Goal: Information Seeking & Learning: Learn about a topic

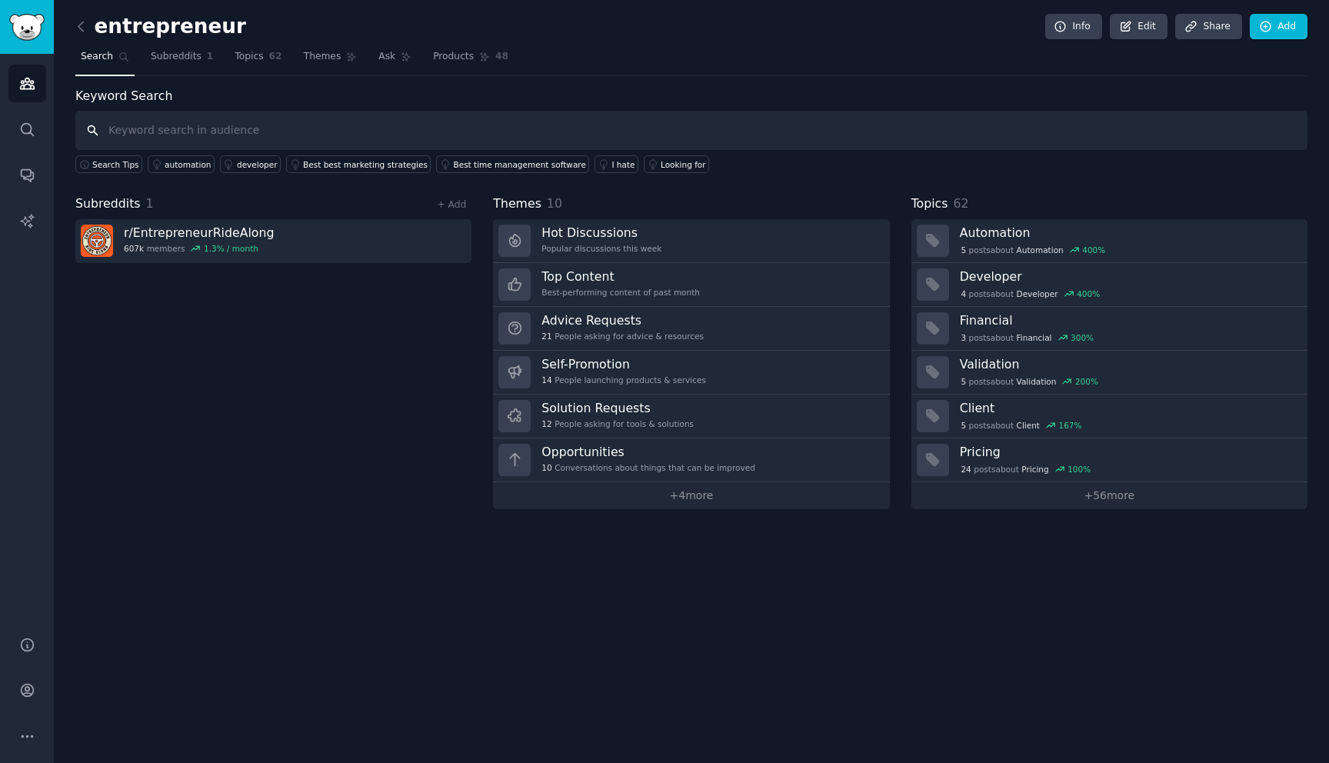
click at [168, 121] on input "text" at bounding box center [691, 130] width 1232 height 39
type input "air pollution"
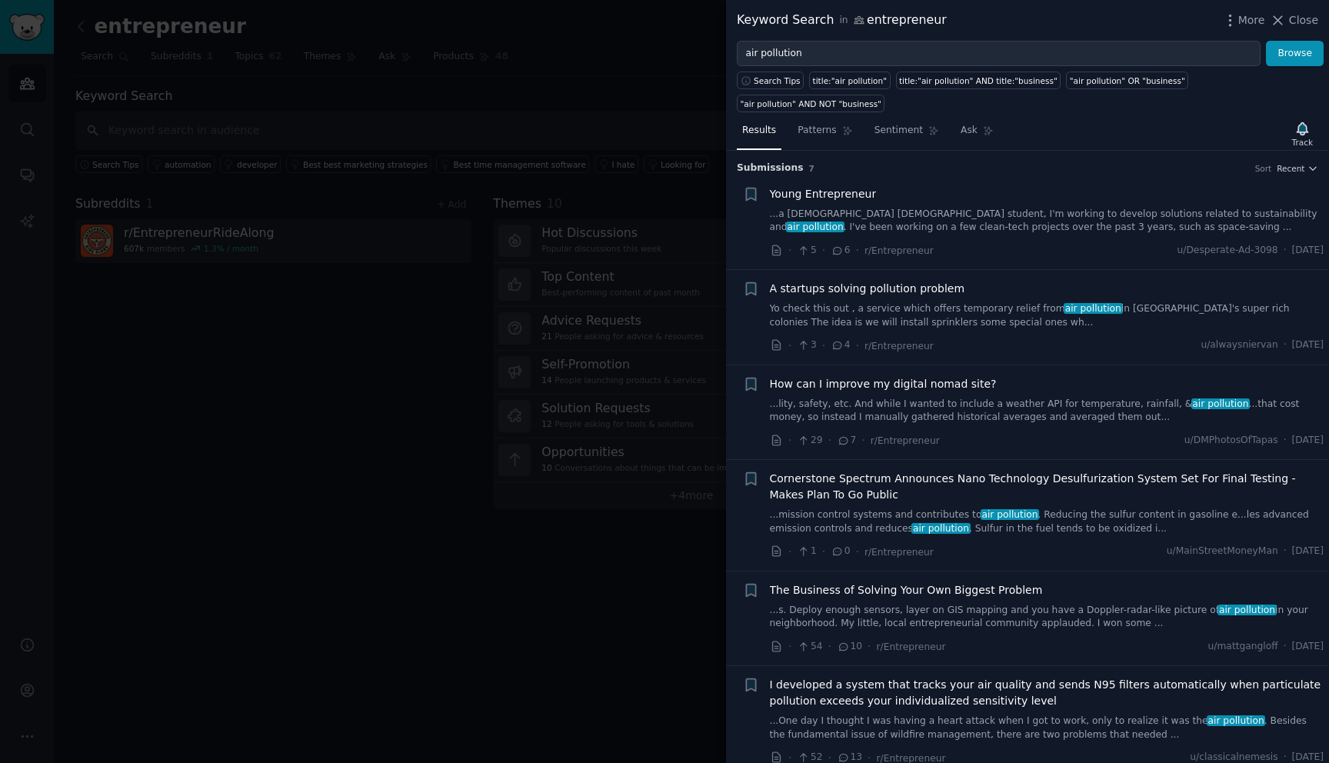
click at [922, 311] on link "Yo check this out , a service which offers temporary relief from air pollution …" at bounding box center [1047, 315] width 554 height 27
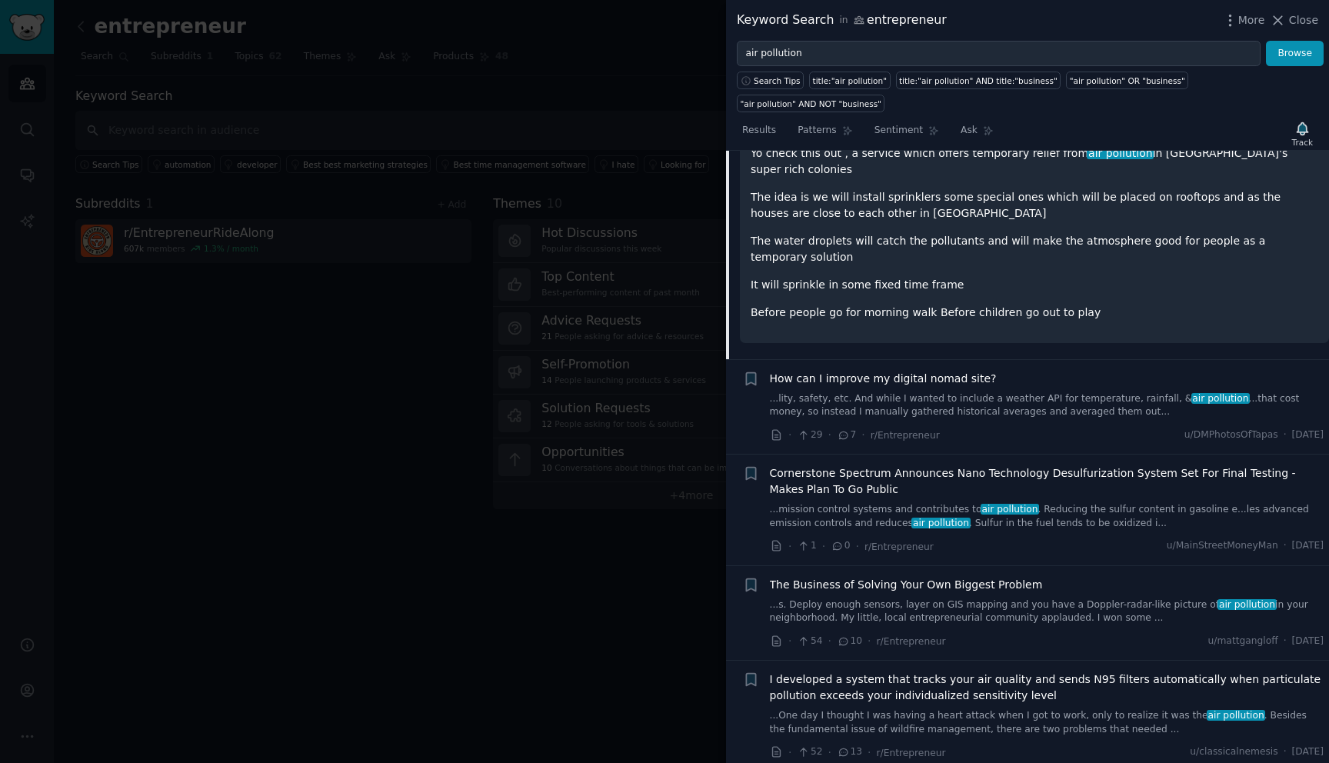
scroll to position [315, 0]
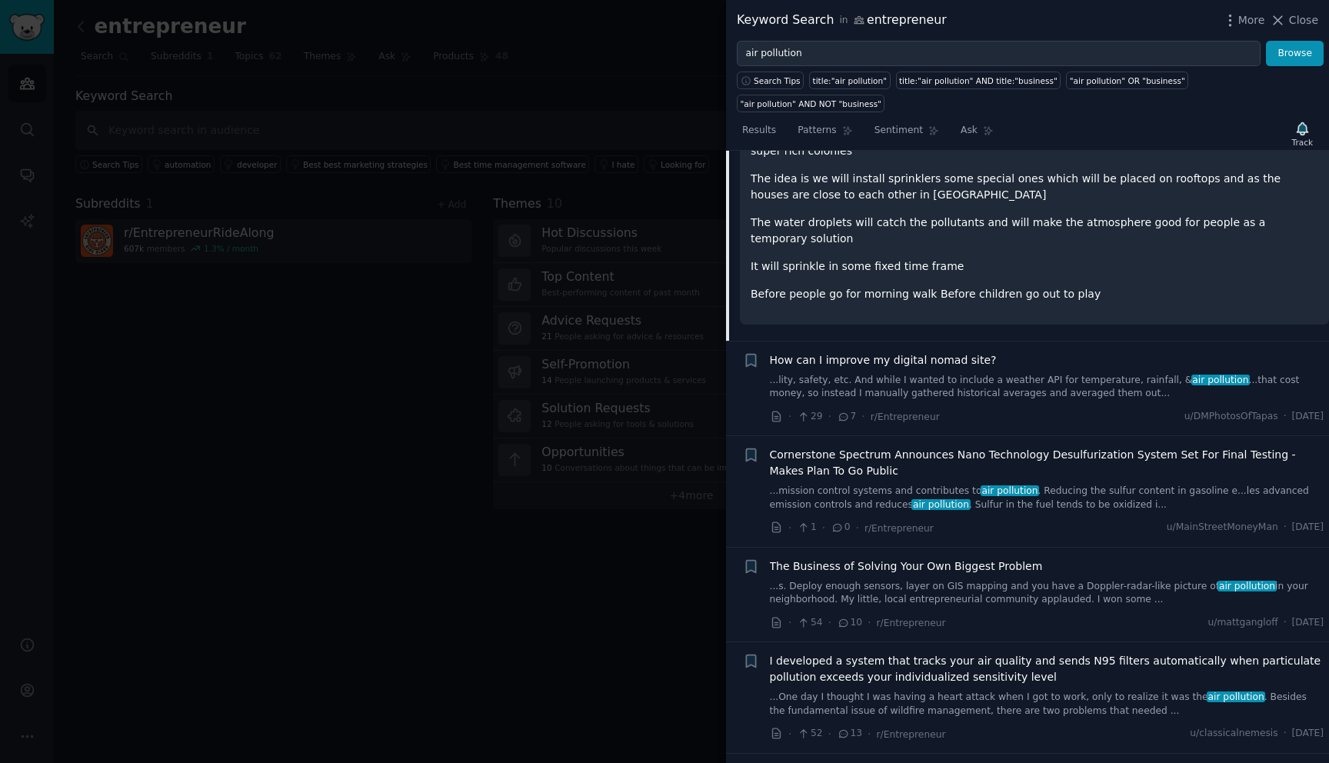
click at [978, 671] on div "I developed a system that tracks your air quality and sends N95 filters automat…" at bounding box center [1047, 685] width 554 height 65
click at [980, 691] on link "...One day I thought I was having a heart attack when I got to work, only to re…" at bounding box center [1047, 704] width 554 height 27
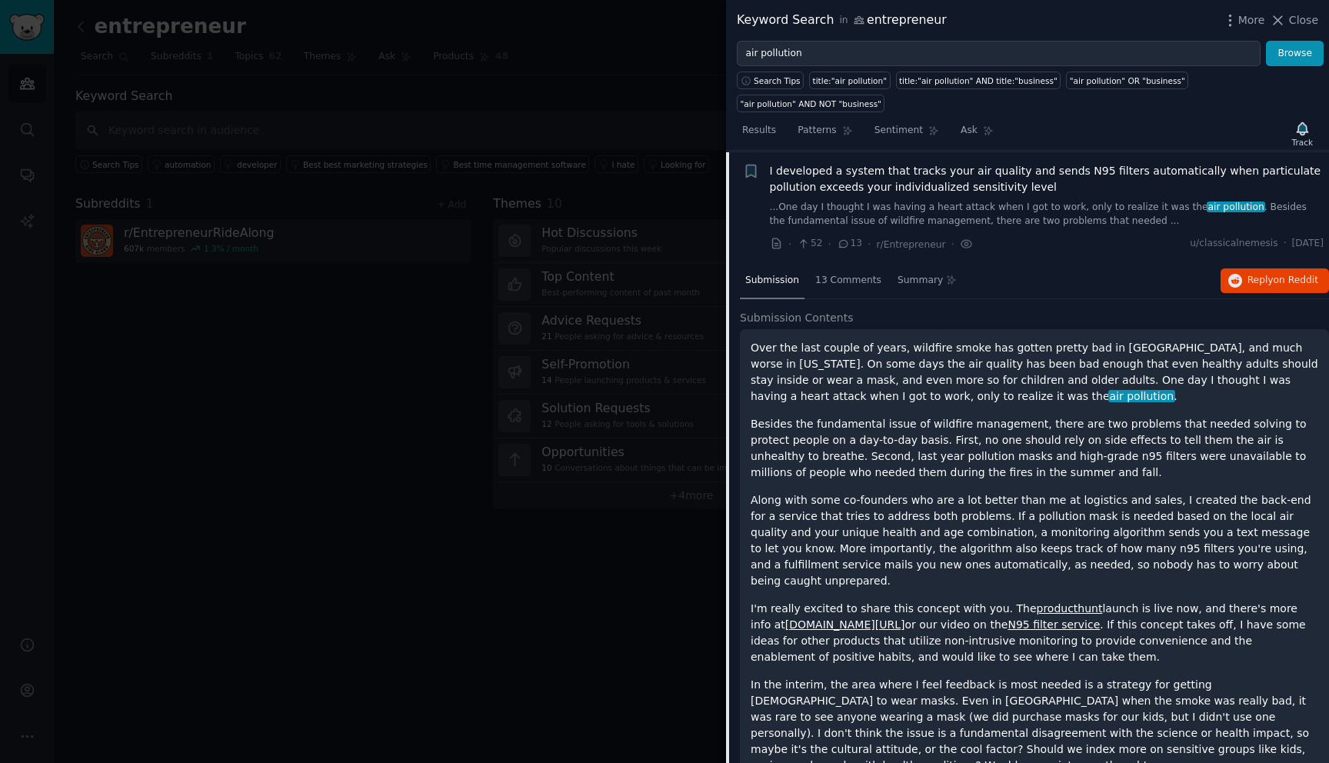
scroll to position [515, 0]
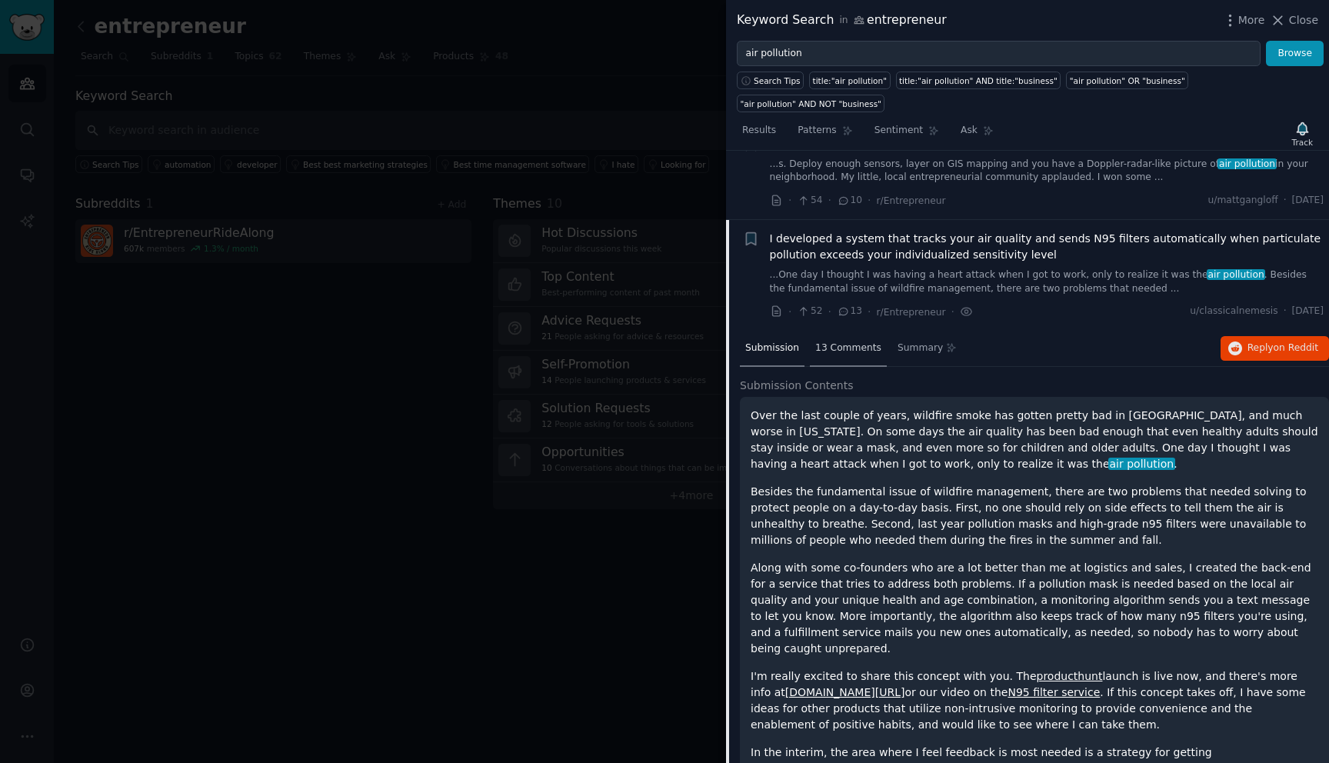
click at [861, 345] on span "13 Comments" at bounding box center [848, 348] width 66 height 14
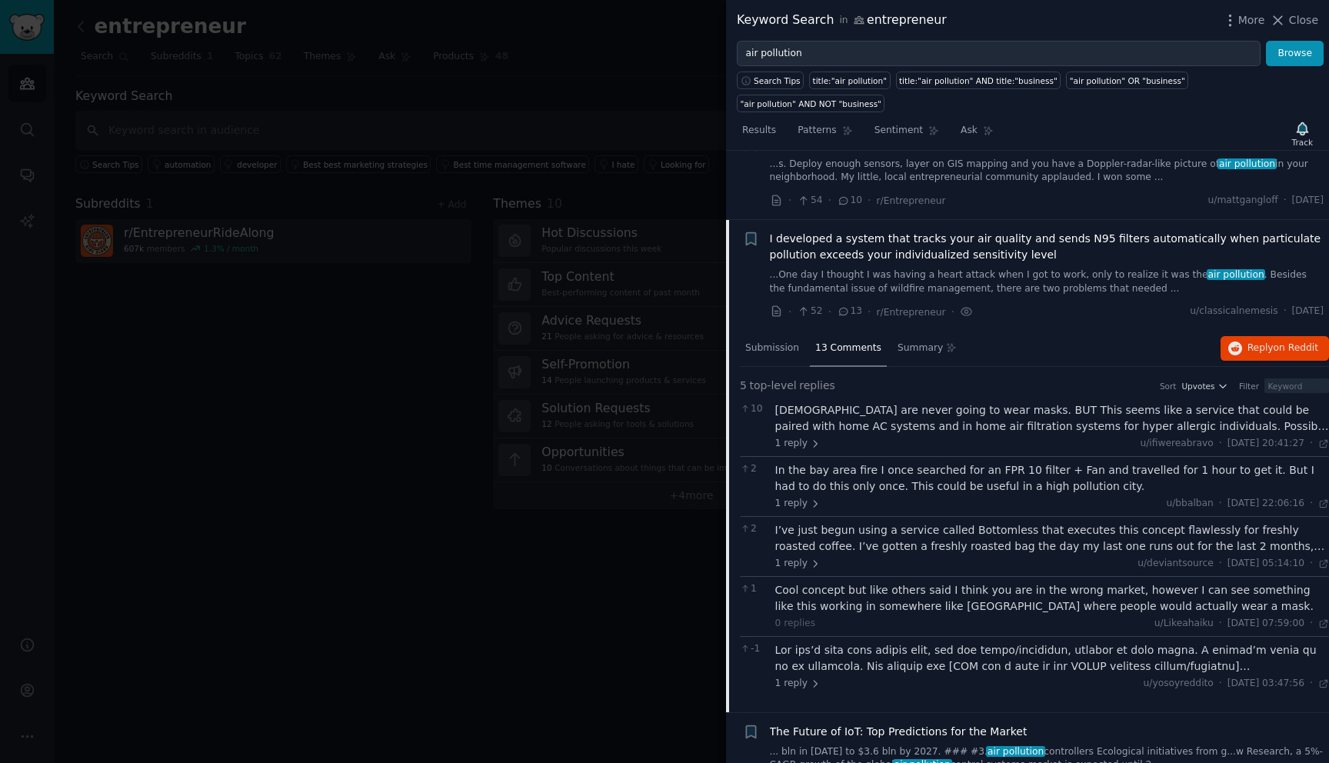
scroll to position [491, 0]
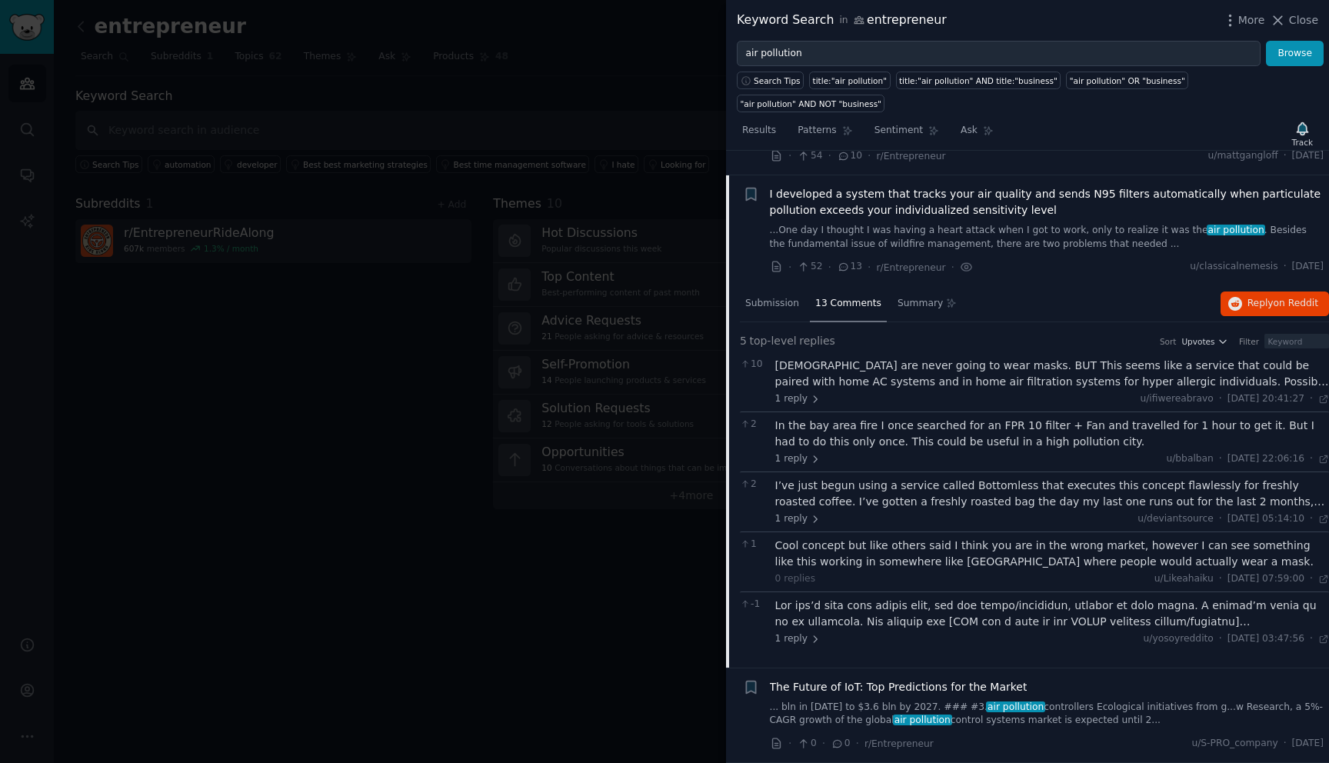
click at [1064, 708] on link "... bln in [DATE] to $3.6 bln by 2027. ### #3. air pollution controllers Ecolog…" at bounding box center [1047, 714] width 554 height 27
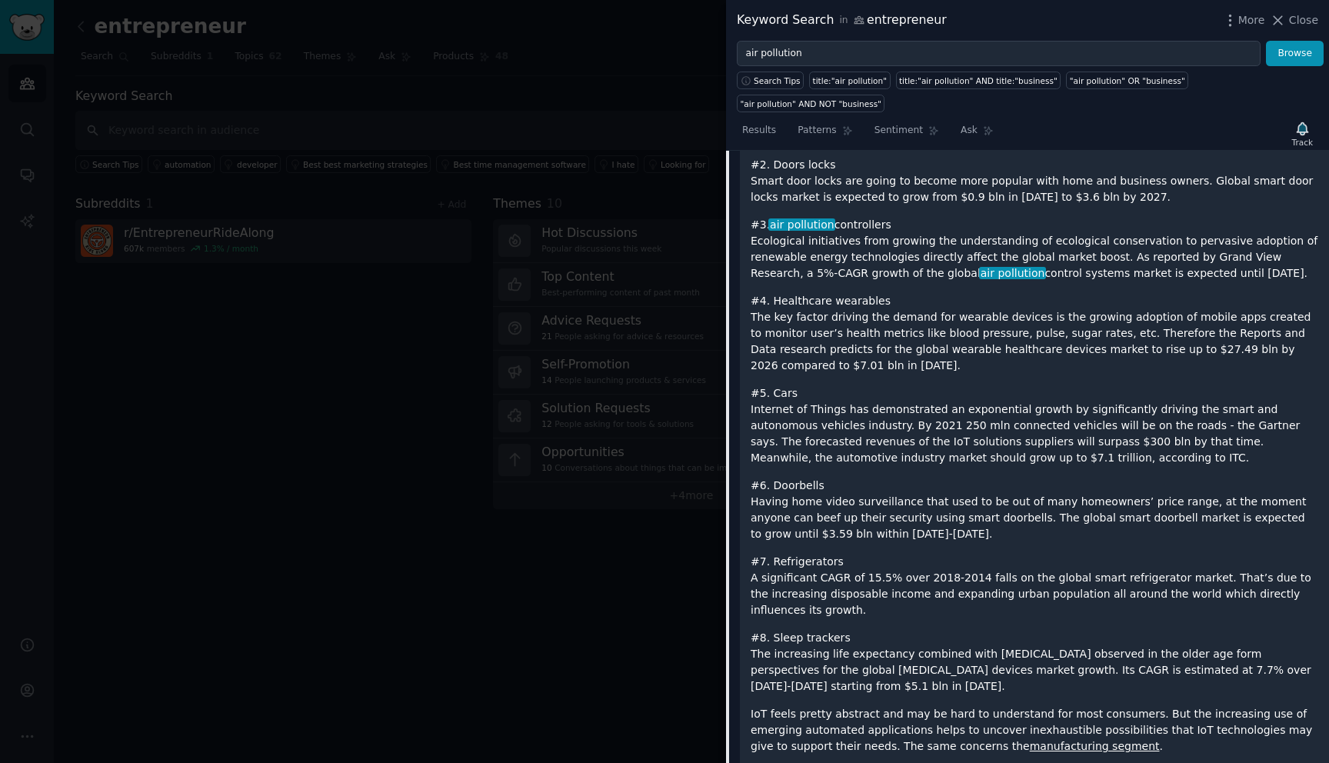
scroll to position [1144, 0]
